Goal: Task Accomplishment & Management: Use online tool/utility

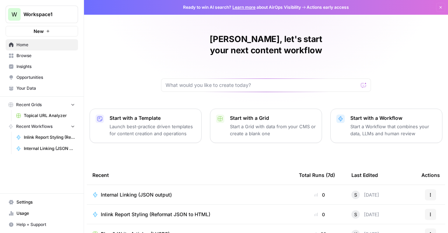
scroll to position [89, 0]
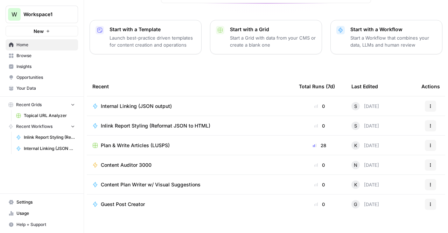
click at [177, 103] on div "Internal Linking (JSON output)" at bounding box center [189, 106] width 195 height 7
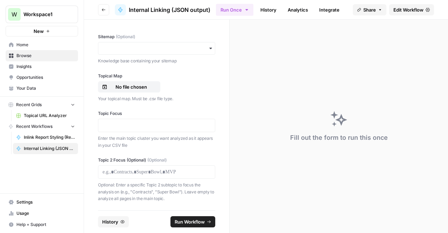
click at [407, 9] on span "Edit Workflow" at bounding box center [409, 9] width 30 height 7
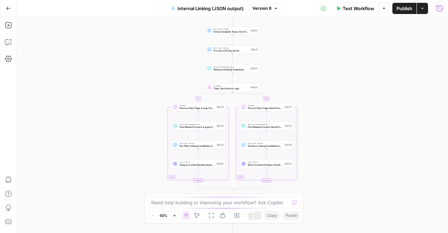
click at [443, 4] on button "Run History" at bounding box center [439, 8] width 11 height 11
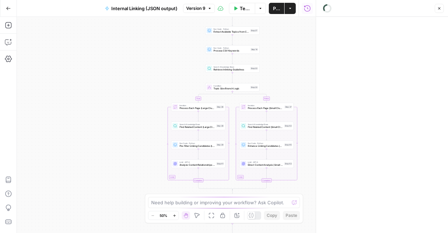
click at [208, 9] on icon "button" at bounding box center [210, 8] width 4 height 4
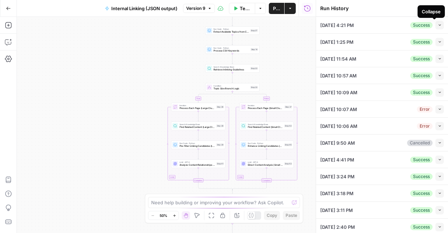
click at [438, 25] on icon "button" at bounding box center [440, 25] width 4 height 4
type input "TSG Knowledge Base"
type input "Basketball"
type input "TSG Knowledge Base"
type textarea "[URL][DOMAIN_NAME] [URL][DOMAIN_NAME]"
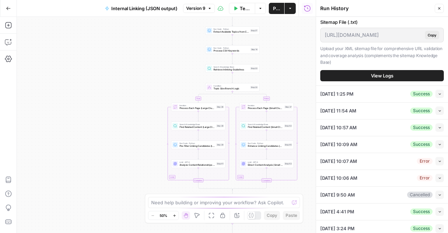
scroll to position [284, 0]
click at [371, 80] on span "View Logs" at bounding box center [382, 75] width 22 height 7
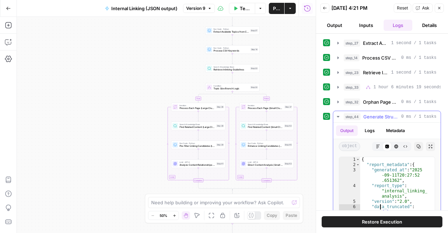
click at [380, 204] on div "{ "report_metadata" : { "generated_at" : "2025 -09-11T20:27:52 .651362" , "repo…" at bounding box center [394, 234] width 69 height 154
type textarea "* *"
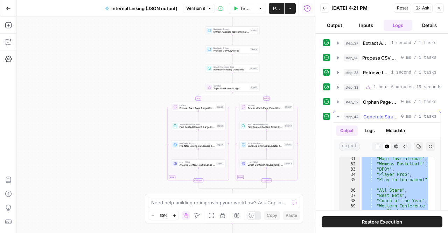
scroll to position [10, 0]
click at [417, 144] on icon "button" at bounding box center [419, 146] width 4 height 4
click at [6, 11] on button "Go Back" at bounding box center [8, 8] width 13 height 13
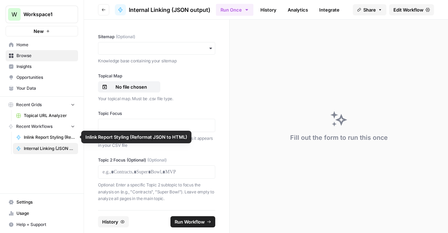
click at [50, 134] on span "Inlink Report Styling (Reformat JSON to HTML)" at bounding box center [49, 137] width 51 height 6
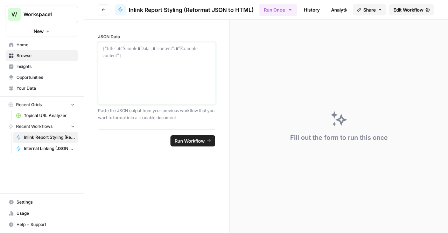
click at [172, 67] on div at bounding box center [157, 73] width 108 height 56
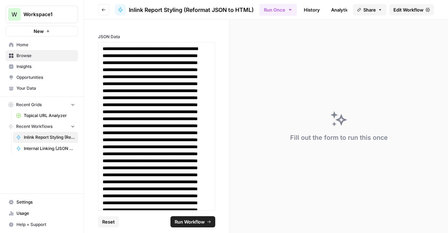
click at [185, 217] on button "Run Workflow" at bounding box center [193, 221] width 45 height 11
click at [395, 8] on span "Edit Workflow" at bounding box center [409, 9] width 30 height 7
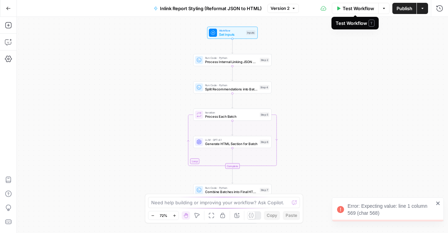
click at [369, 9] on span "Test Workflow" at bounding box center [359, 8] width 32 height 7
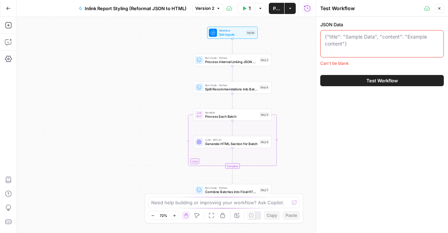
paste textarea "{ "report_metadata": { "generated_at": "2025-09-11T20:27:52.651362", "report_ty…"
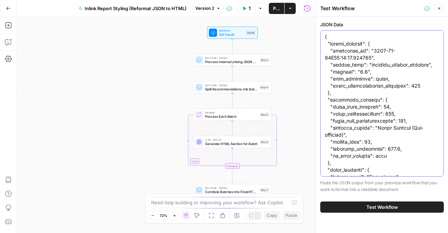
scroll to position [150698, 0]
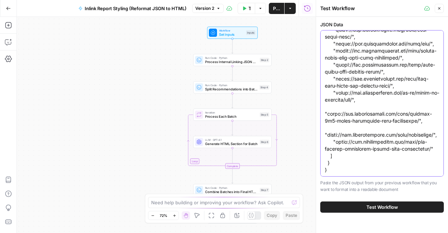
type textarea "{ "report_metadata": { "generated_at": "2025-09-11T20:27:52.651362", "report_ty…"
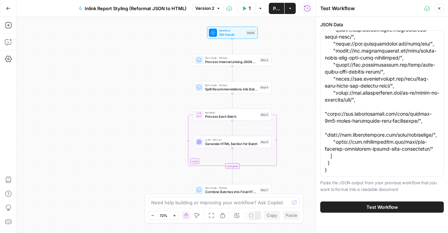
click at [381, 210] on button "Test Workflow" at bounding box center [382, 206] width 124 height 11
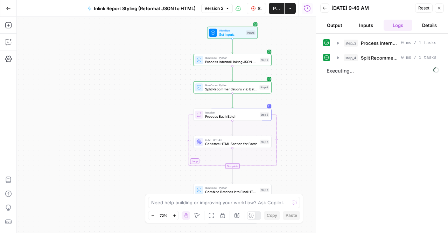
click at [229, 12] on button "Version 2" at bounding box center [217, 8] width 32 height 9
click at [144, 129] on div "Workflow Set Inputs Inputs Run Code · Python Process Internal Linking JSON Data…" at bounding box center [166, 125] width 299 height 216
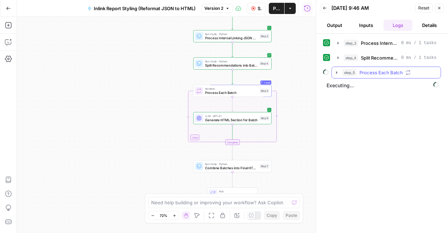
click at [332, 72] on button "step_5 Process Each Batch" at bounding box center [386, 72] width 109 height 11
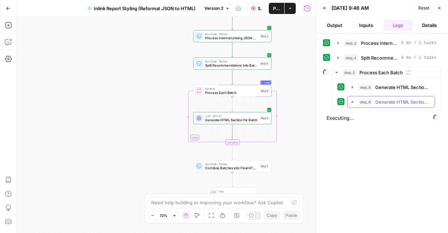
click at [349, 100] on button "step_6 Generate HTML Section for Batch 22 seconds / 6 tasks" at bounding box center [391, 101] width 87 height 11
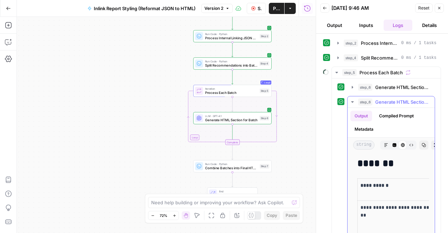
click at [349, 100] on button "step_6 Generate HTML Section for Batch 22 seconds / 6 tasks" at bounding box center [391, 101] width 87 height 11
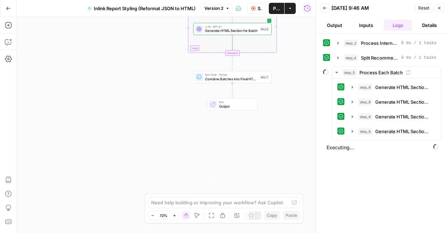
click at [44, 75] on div "Workflow Set Inputs Inputs Run Code · Python Process Internal Linking JSON Data…" at bounding box center [166, 125] width 299 height 216
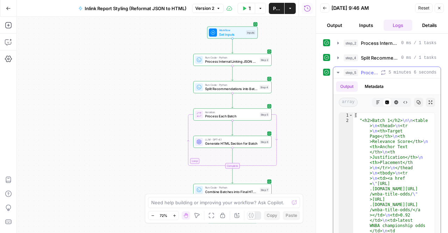
click at [350, 85] on button "Output" at bounding box center [347, 86] width 22 height 11
click at [371, 74] on span "Process Each Batch" at bounding box center [369, 72] width 17 height 7
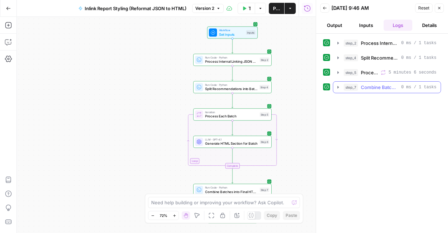
click at [338, 87] on icon "button" at bounding box center [338, 87] width 1 height 2
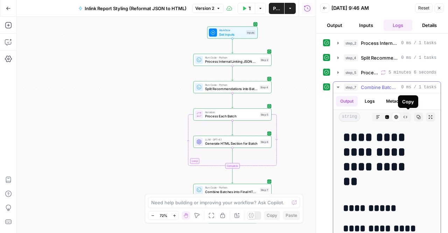
click at [417, 115] on icon "button" at bounding box center [419, 117] width 4 height 4
click at [221, 8] on icon "button" at bounding box center [218, 8] width 4 height 4
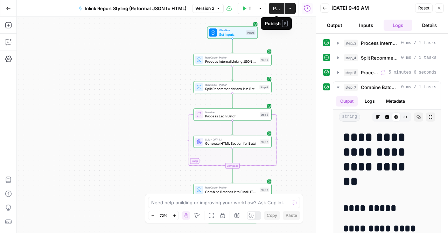
click at [275, 7] on span "Publish" at bounding box center [276, 8] width 7 height 7
click at [36, 67] on div "Workflow Set Inputs Inputs Run Code · Python Process Internal Linking JSON Data…" at bounding box center [166, 125] width 299 height 216
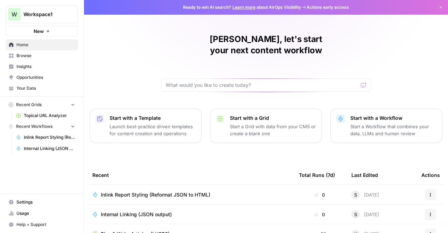
scroll to position [89, 0]
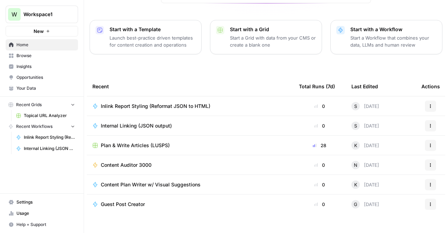
click at [154, 122] on span "Internal Linking (JSON output)" at bounding box center [136, 125] width 71 height 7
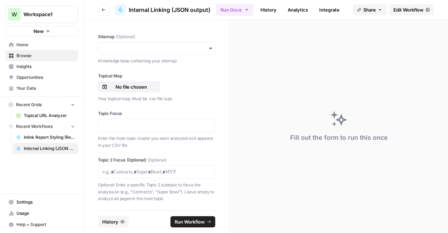
click at [405, 11] on span "Edit Workflow" at bounding box center [409, 9] width 30 height 7
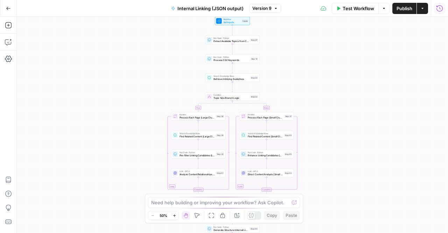
click at [438, 7] on icon "button" at bounding box center [439, 8] width 7 height 7
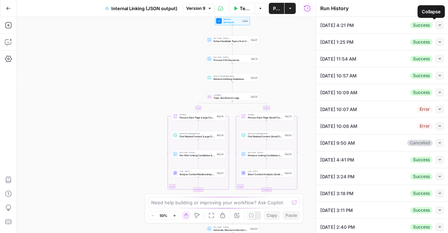
click at [438, 24] on icon "button" at bounding box center [440, 25] width 4 height 4
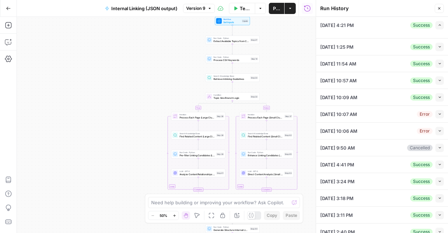
type input "TSG Knowledge Base"
type input "Basketball"
type input "TSG Knowledge Base"
type textarea "[URL][DOMAIN_NAME] [URL][DOMAIN_NAME]"
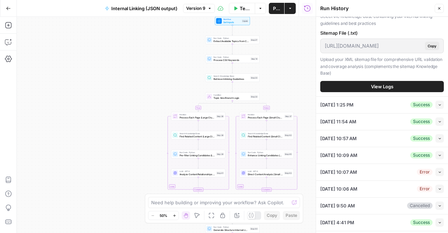
scroll to position [274, 0]
click at [377, 90] on span "View Logs" at bounding box center [382, 86] width 22 height 7
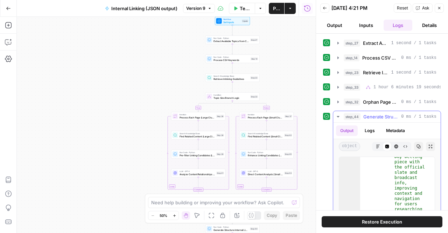
scroll to position [39, 0]
click at [277, 9] on span "Publish" at bounding box center [276, 8] width 7 height 7
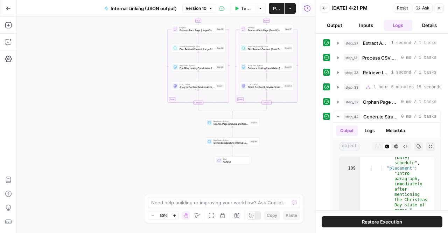
click at [109, 158] on div "true false Workflow Set Inputs Inputs Run Code · Python Extract Available Topic…" at bounding box center [166, 125] width 299 height 216
click at [124, 8] on span "Internal Linking (JSON output)" at bounding box center [144, 8] width 66 height 7
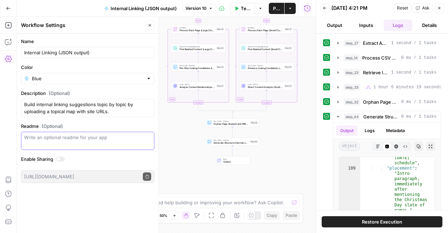
click at [108, 140] on textarea "Readme (Optional)" at bounding box center [87, 137] width 127 height 7
click at [177, 208] on div "Need help building or improving your workflow? Ask Copilot." at bounding box center [224, 202] width 152 height 11
click at [202, 204] on textarea "rig" at bounding box center [217, 202] width 132 height 7
type textarea "r"
type textarea "c"
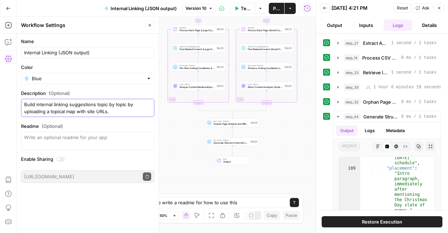
click at [109, 112] on textarea "Build internal linking suggestions topic by topic by uploading a topical map wi…" at bounding box center [87, 108] width 127 height 14
click at [245, 200] on textarea "help write a readme for how to use this" at bounding box center [217, 202] width 132 height 7
type textarea "help write a readme for how to use this app"
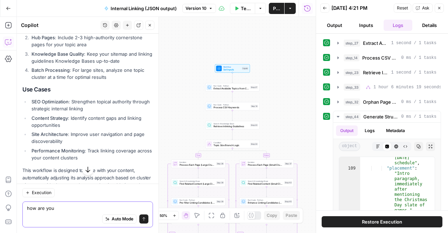
scroll to position [737, 0]
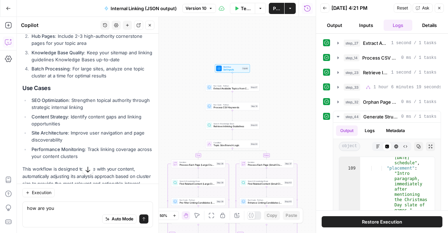
click at [79, 143] on li "Site Architecture : Improve user navigation and page discoverability" at bounding box center [91, 136] width 123 height 14
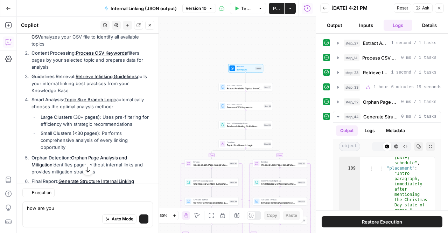
scroll to position [167, 0]
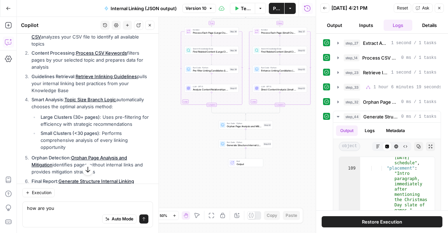
click at [64, 212] on div "Auto Mode Send" at bounding box center [88, 219] width 122 height 15
type textarea "how do you use the inlinking best practices provided"
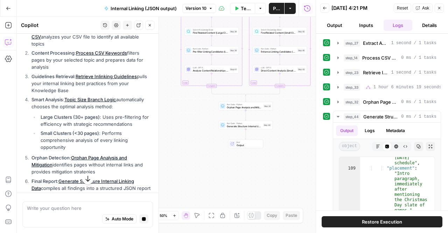
click at [81, 178] on li "Final Report : Generate Structure Internal Linking Data compiles all findings i…" at bounding box center [91, 185] width 123 height 14
click at [90, 180] on button "button" at bounding box center [87, 178] width 11 height 11
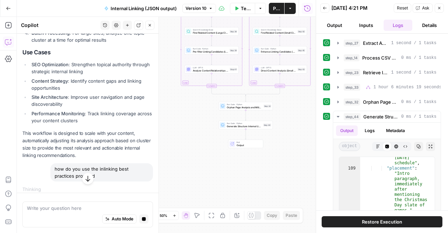
scroll to position [785, 0]
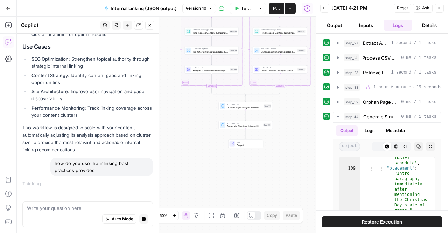
click at [0, 188] on div "Add Steps Copilot Settings AirOps Academy Help Give Feedback Shortcuts" at bounding box center [8, 125] width 17 height 216
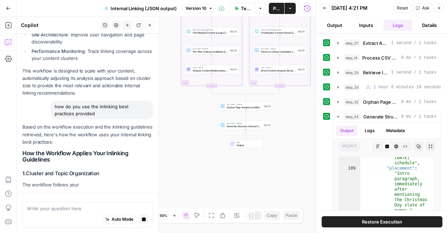
click at [24, 131] on p "Based on the workflow execution and the inlinking guidelines retrieved, here's …" at bounding box center [87, 134] width 131 height 22
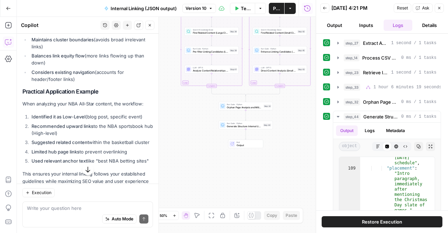
scroll to position [1617, 0]
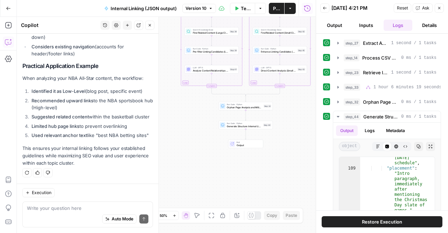
drag, startPoint x: 61, startPoint y: 123, endPoint x: 27, endPoint y: 72, distance: 61.7
drag, startPoint x: 27, startPoint y: 72, endPoint x: 77, endPoint y: 94, distance: 54.9
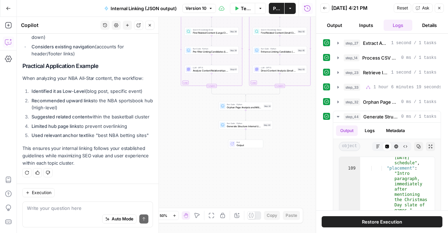
click at [77, 97] on li "Recommended upward links to the NBA sportsbook hub (High-level)" at bounding box center [91, 104] width 123 height 14
drag, startPoint x: 77, startPoint y: 94, endPoint x: 27, endPoint y: 82, distance: 52.2
click at [27, 88] on ol "Identified it as Low-Level (blog post, specific event) Recommended upward links…" at bounding box center [87, 113] width 131 height 51
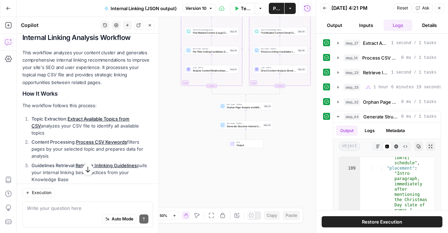
scroll to position [0, 0]
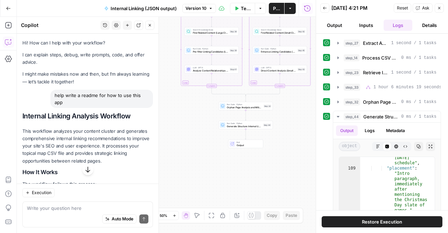
drag, startPoint x: 85, startPoint y: 164, endPoint x: 22, endPoint y: 118, distance: 77.6
copy div "Internal Linking Analysis Workflow This workflow analyzes your content cluster …"
click at [85, 172] on icon "button" at bounding box center [87, 170] width 5 height 6
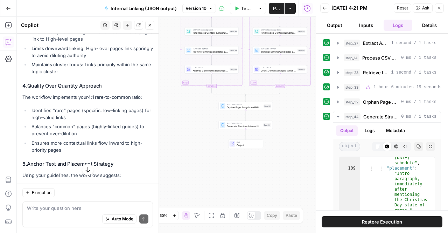
click at [120, 101] on p "The workflow implements your 4:1 rare-to-common ratio :" at bounding box center [87, 97] width 131 height 7
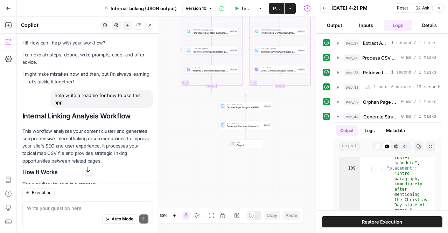
drag, startPoint x: 25, startPoint y: 115, endPoint x: 104, endPoint y: 179, distance: 101.7
click at [62, 133] on p "This workflow analyzes your content cluster and generates comprehensive interna…" at bounding box center [87, 145] width 131 height 37
drag, startPoint x: 23, startPoint y: 113, endPoint x: 110, endPoint y: 179, distance: 109.0
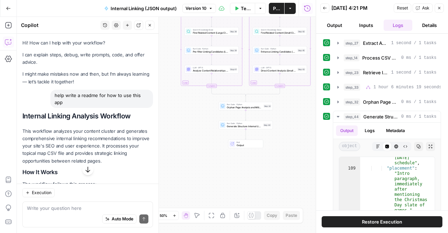
click at [84, 173] on icon "button" at bounding box center [87, 169] width 7 height 7
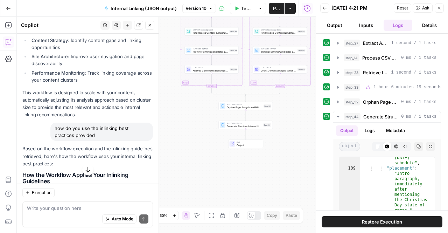
scroll to position [813, 0]
drag, startPoint x: 97, startPoint y: 169, endPoint x: 39, endPoint y: 133, distance: 67.8
click at [39, 133] on div "Hi! How can I help with your workflow? I can explain steps, debug, write prompt…" at bounding box center [88, 84] width 142 height 1726
click at [122, 127] on div "Hi! How can I help with your workflow? I can explain steps, debug, write prompt…" at bounding box center [88, 84] width 142 height 1726
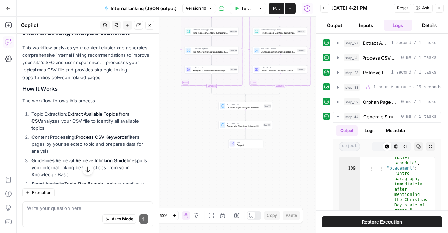
scroll to position [22, 0]
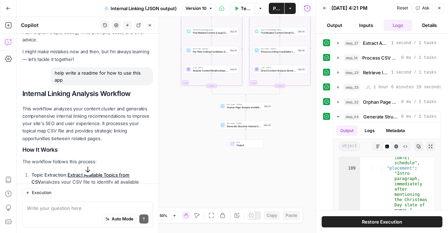
drag, startPoint x: 105, startPoint y: 119, endPoint x: 21, endPoint y: 96, distance: 87.3
copy div "Internal Linking Analysis Workflow This workflow analyzes your content cluster …"
click at [136, 3] on button "Internal Linking (JSON output)" at bounding box center [140, 8] width 81 height 11
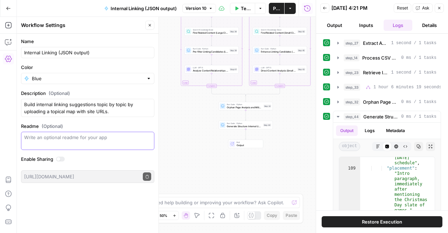
click at [102, 134] on textarea "Readme (Optional)" at bounding box center [87, 137] width 127 height 7
paste textarea "Internal Linking Analysis Workflow This workflow analyzes your content cluster …"
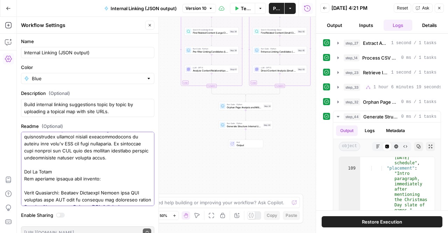
scroll to position [0, 0]
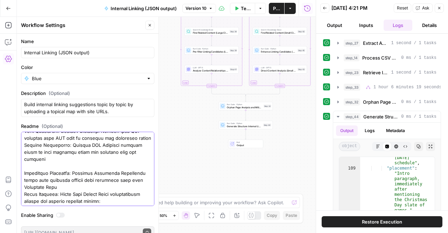
scroll to position [114, 0]
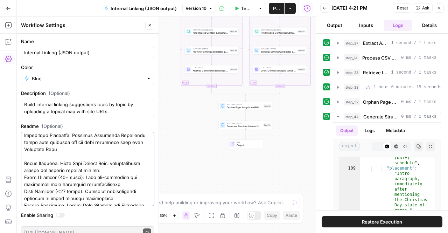
scroll to position [142, 0]
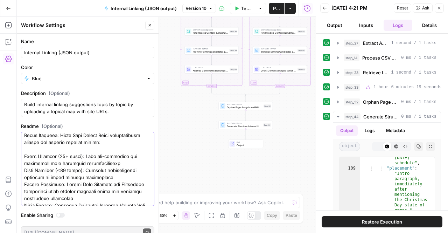
scroll to position [163, 0]
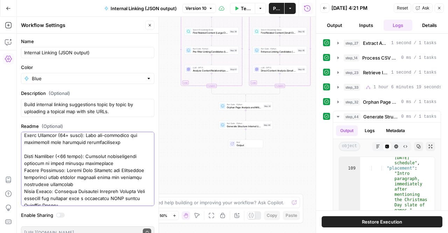
scroll to position [184, 0]
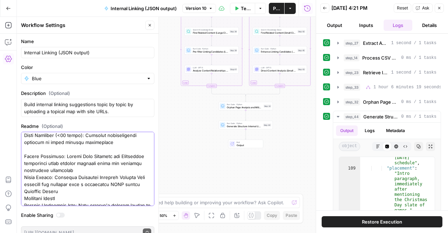
scroll to position [205, 0]
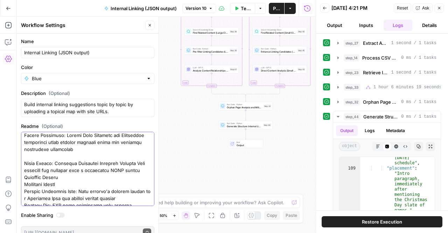
scroll to position [233, 0]
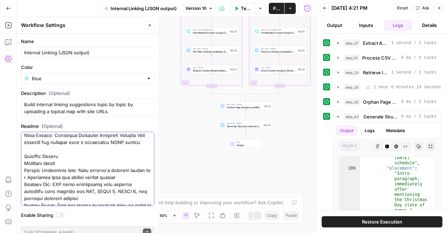
scroll to position [254, 0]
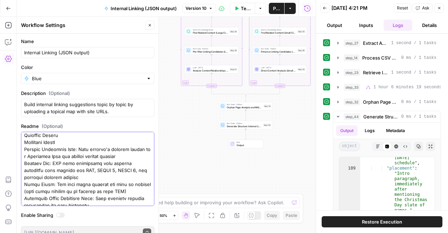
click at [60, 148] on textarea "Readme (Optional)" at bounding box center [87, 226] width 127 height 693
click at [68, 142] on textarea "Readme (Optional)" at bounding box center [87, 226] width 127 height 693
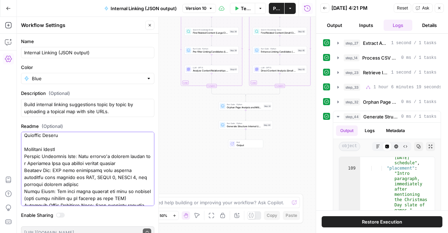
scroll to position [268, 0]
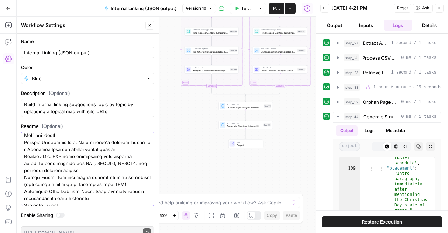
click at [71, 161] on textarea "Readme (Optional)" at bounding box center [87, 216] width 127 height 700
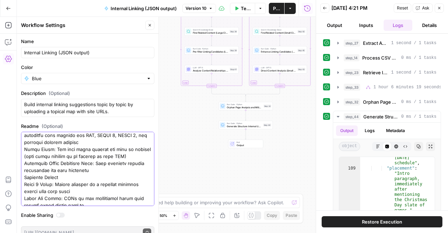
scroll to position [313, 0]
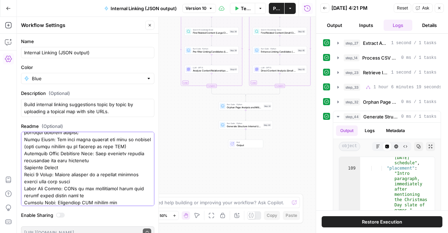
click at [105, 147] on textarea "Readme (Optional)" at bounding box center [87, 174] width 127 height 707
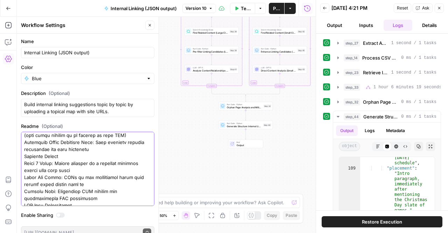
click at [93, 156] on textarea "Readme (Optional)" at bounding box center [87, 159] width 127 height 714
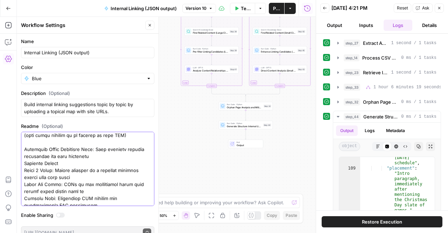
scroll to position [359, 0]
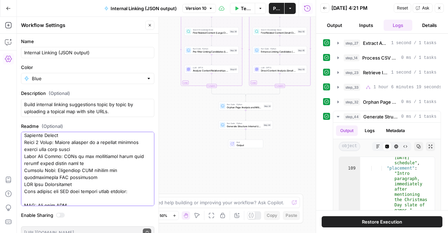
click at [90, 156] on textarea "Readme (Optional)" at bounding box center [87, 134] width 127 height 721
click at [97, 150] on textarea "Readme (Optional)" at bounding box center [87, 134] width 127 height 721
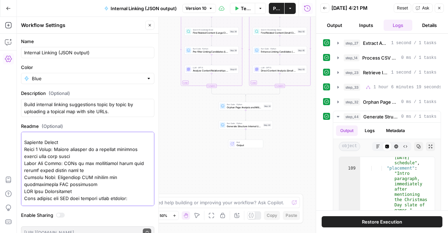
scroll to position [380, 0]
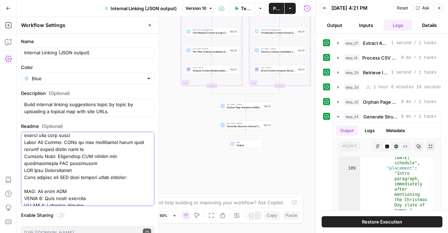
click at [82, 137] on textarea "Readme (Optional)" at bounding box center [87, 117] width 127 height 728
click at [78, 141] on textarea "Readme (Optional)" at bounding box center [87, 117] width 127 height 728
click at [86, 157] on textarea "Readme (Optional)" at bounding box center [87, 117] width 127 height 728
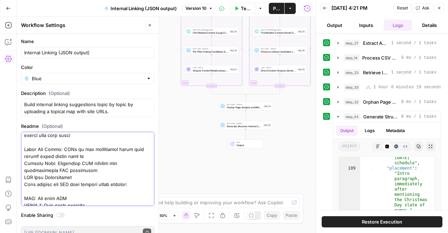
scroll to position [408, 0]
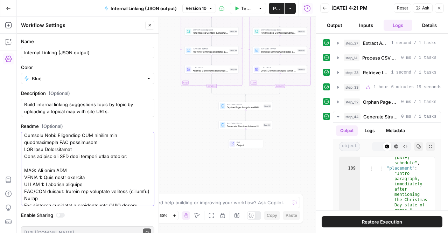
click at [99, 150] on textarea "Readme (Optional)" at bounding box center [87, 92] width 127 height 735
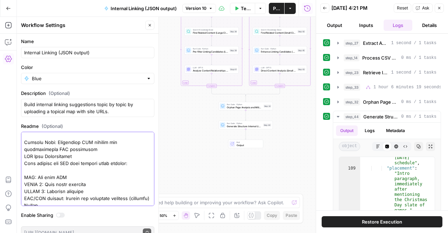
scroll to position [429, 0]
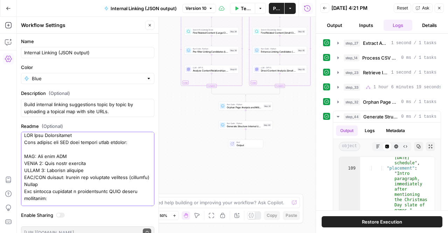
click at [104, 153] on textarea "Readme (Optional)" at bounding box center [87, 75] width 127 height 742
click at [102, 148] on textarea "Readme (Optional)" at bounding box center [87, 75] width 127 height 742
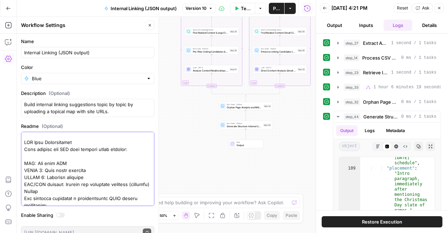
scroll to position [450, 0]
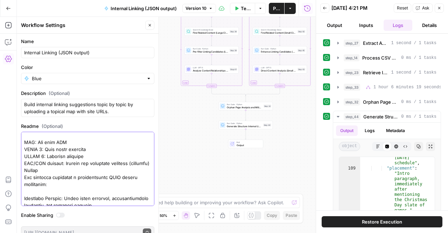
click at [83, 164] on textarea "Readme (Optional)" at bounding box center [87, 57] width 127 height 749
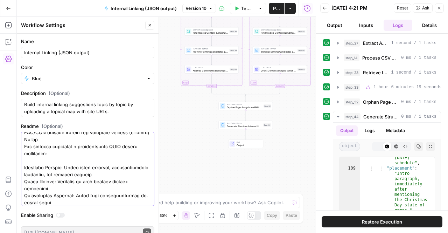
scroll to position [481, 0]
click at [78, 160] on textarea "Readme (Optional)" at bounding box center [87, 27] width 127 height 749
click at [78, 162] on textarea "Readme (Optional)" at bounding box center [87, 27] width 127 height 749
click at [51, 163] on textarea "Readme (Optional)" at bounding box center [87, 27] width 127 height 749
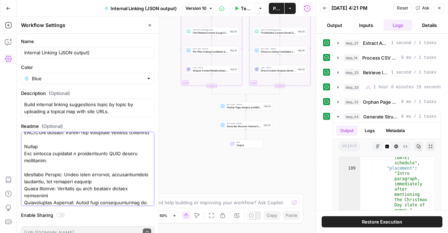
scroll to position [507, 0]
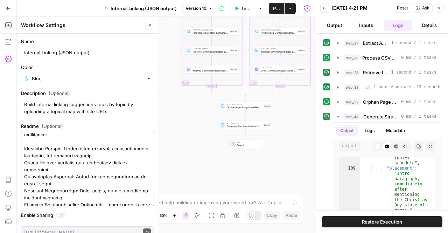
click at [78, 162] on textarea "Readme (Optional)" at bounding box center [87, 5] width 127 height 756
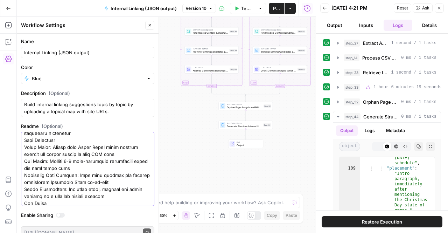
scroll to position [584, 0]
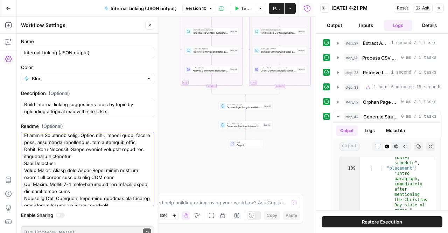
scroll to position [611, 0]
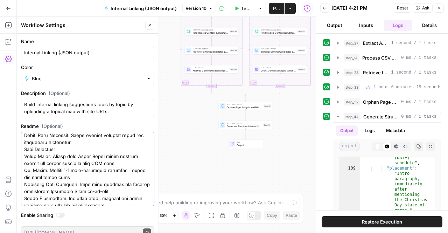
scroll to position [640, 0]
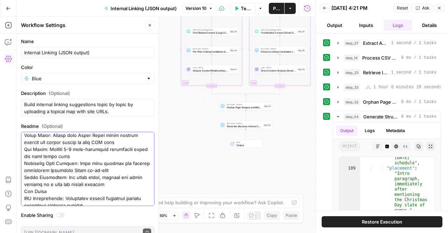
scroll to position [661, 0]
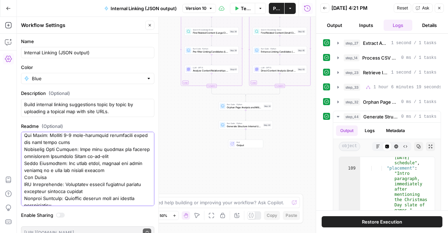
scroll to position [689, 0]
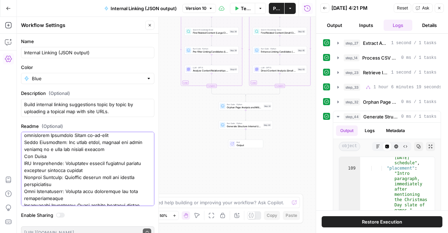
scroll to position [710, 0]
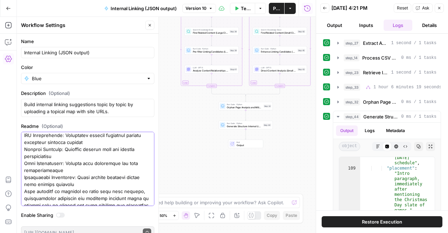
scroll to position [752, 0]
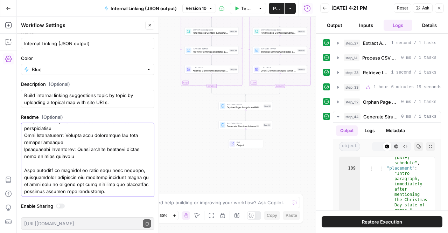
scroll to position [0, 0]
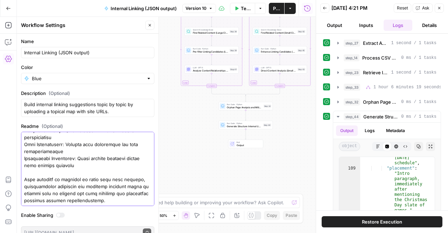
type textarea "Internal Linking Analysis Workflow This workflow analyzes your content cluster …"
click at [97, 77] on input "Color" at bounding box center [88, 78] width 112 height 7
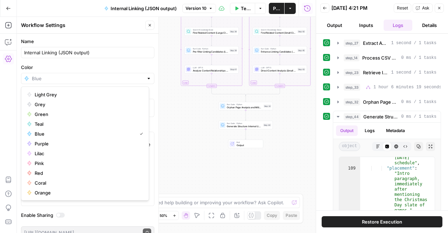
type input "Blue"
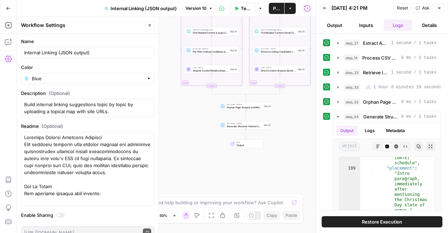
click at [114, 57] on div "Internal Linking (JSON output)" at bounding box center [87, 52] width 133 height 11
click at [55, 52] on input "Internal Linking (JSON output)" at bounding box center [87, 52] width 127 height 7
click at [59, 53] on input "Internal Linking (JSON output)" at bounding box center [87, 52] width 127 height 7
click at [57, 53] on input "Internal Linking (JSON output)" at bounding box center [87, 52] width 127 height 7
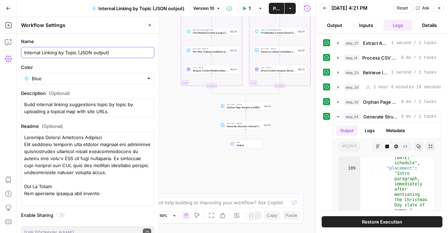
click at [55, 55] on input "Internal Linking by Topic (JSON output)" at bounding box center [87, 52] width 127 height 7
type input "Internal Linking by Topic (JSON output)"
click at [146, 26] on button "Close" at bounding box center [149, 25] width 9 height 9
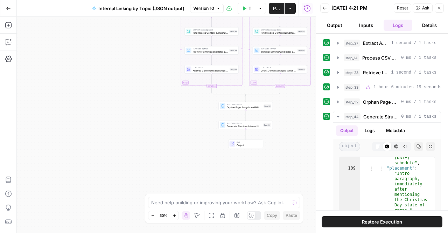
click at [11, 13] on button "Go Back" at bounding box center [8, 8] width 13 height 13
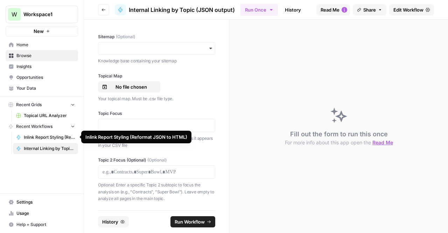
click at [50, 138] on span "Inlink Report Styling (Reformat JSON to HTML)" at bounding box center [49, 137] width 51 height 6
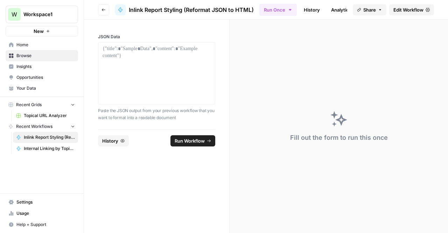
click at [139, 9] on span "Inlink Report Styling (Reformat JSON to HTML)" at bounding box center [191, 10] width 125 height 8
click at [195, 10] on span "Inlink Report Styling (Reformat JSON to HTML)" at bounding box center [191, 10] width 125 height 8
click at [48, 150] on span "Internal Linking by Topic (JSON output)" at bounding box center [49, 148] width 51 height 6
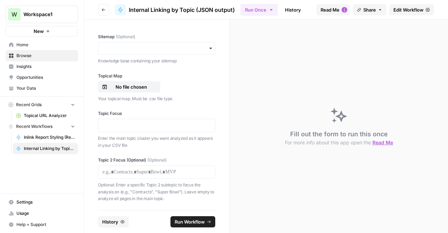
click at [39, 128] on span "Recent Workflows" at bounding box center [34, 126] width 36 height 6
click at [104, 6] on button "Go back" at bounding box center [103, 9] width 11 height 11
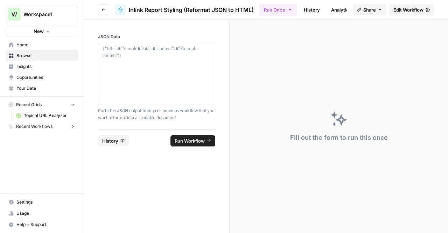
click at [110, 13] on header "Go back Inlink Report Styling (Reformat JSON to HTML) Run Once History Analytic…" at bounding box center [266, 10] width 364 height 20
click at [105, 12] on button "Go back" at bounding box center [103, 9] width 11 height 11
click at [102, 16] on header "Go back Inlink Report Styling (Reformat JSON to HTML) Run Once History Analytic…" at bounding box center [266, 10] width 364 height 20
click at [102, 12] on icon "button" at bounding box center [104, 10] width 4 height 4
click at [22, 132] on div "Recent Grids Topical URL Analyzer Recent Workflows Inlink Report Styling (Refor…" at bounding box center [42, 116] width 84 height 38
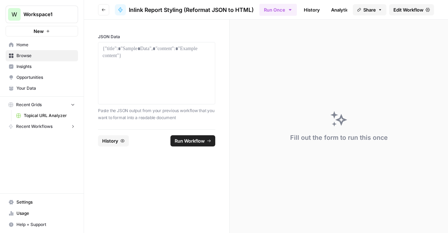
click at [40, 127] on span "Recent Workflows" at bounding box center [34, 126] width 36 height 6
click at [29, 46] on span "Home" at bounding box center [45, 45] width 58 height 6
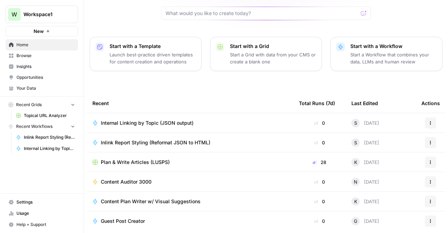
scroll to position [72, 0]
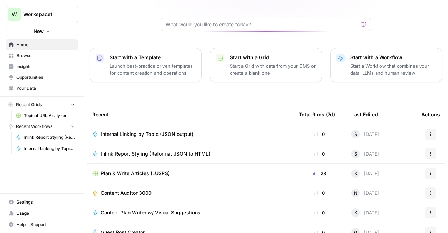
scroll to position [61, 0]
